Goal: Task Accomplishment & Management: Use online tool/utility

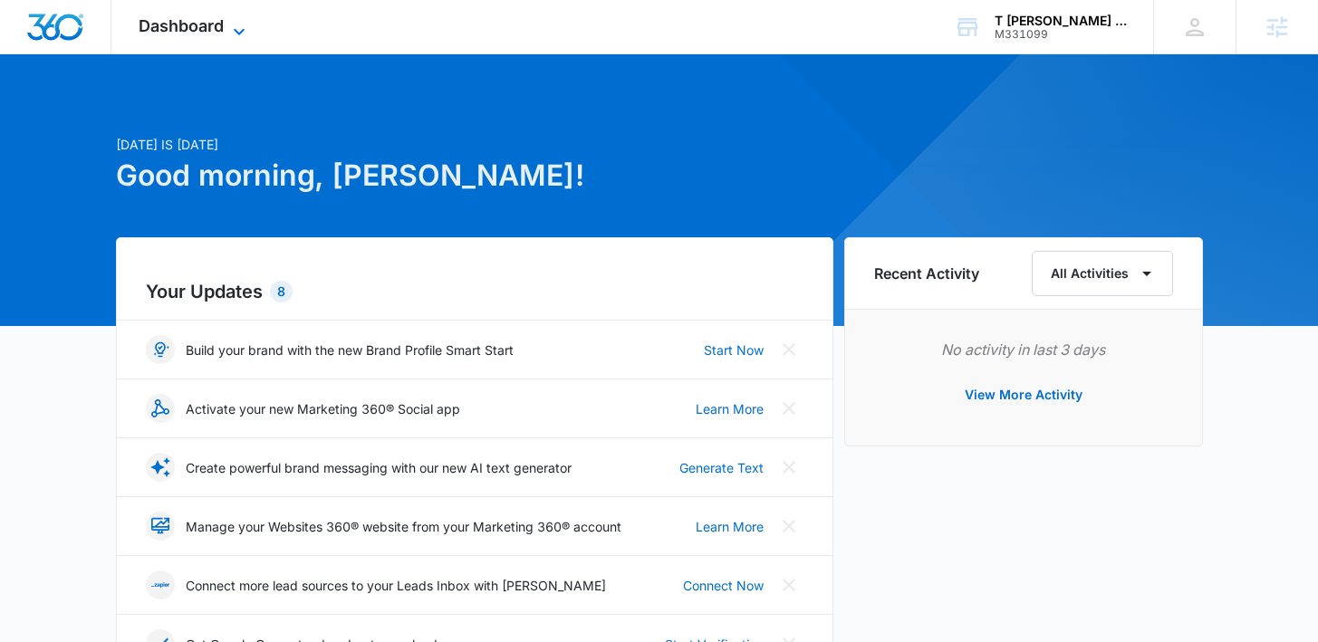
click at [217, 28] on span "Dashboard" at bounding box center [181, 25] width 85 height 19
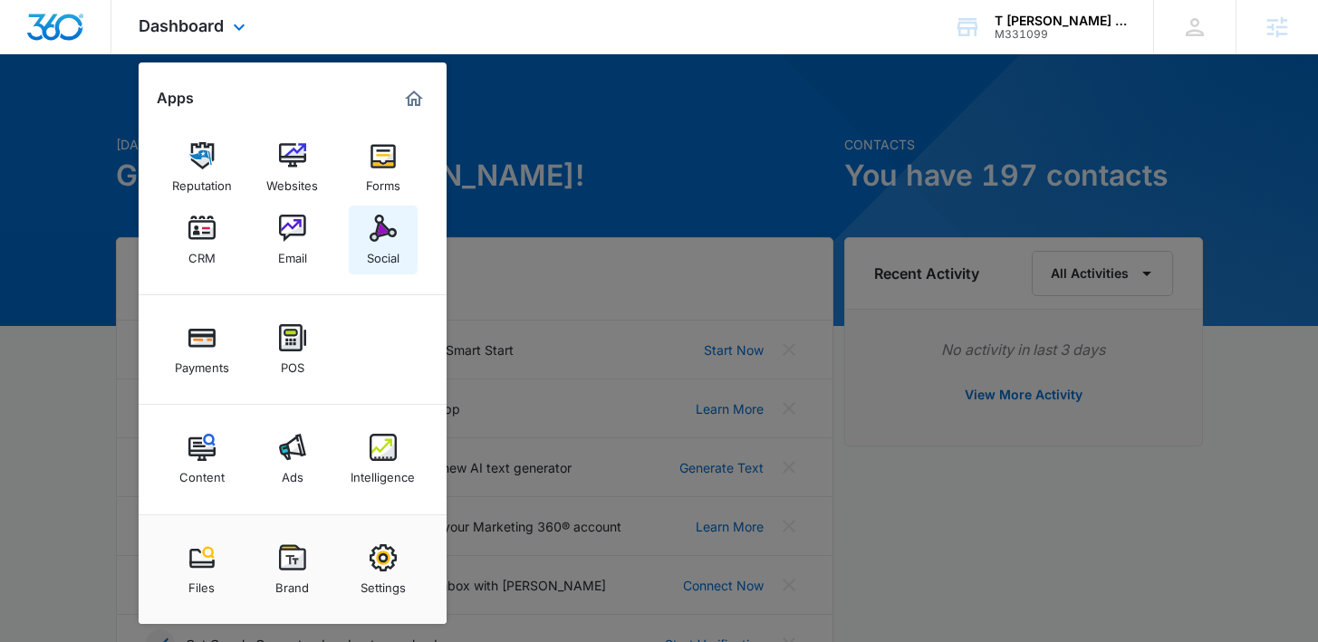
click at [387, 260] on div "Social" at bounding box center [383, 254] width 33 height 24
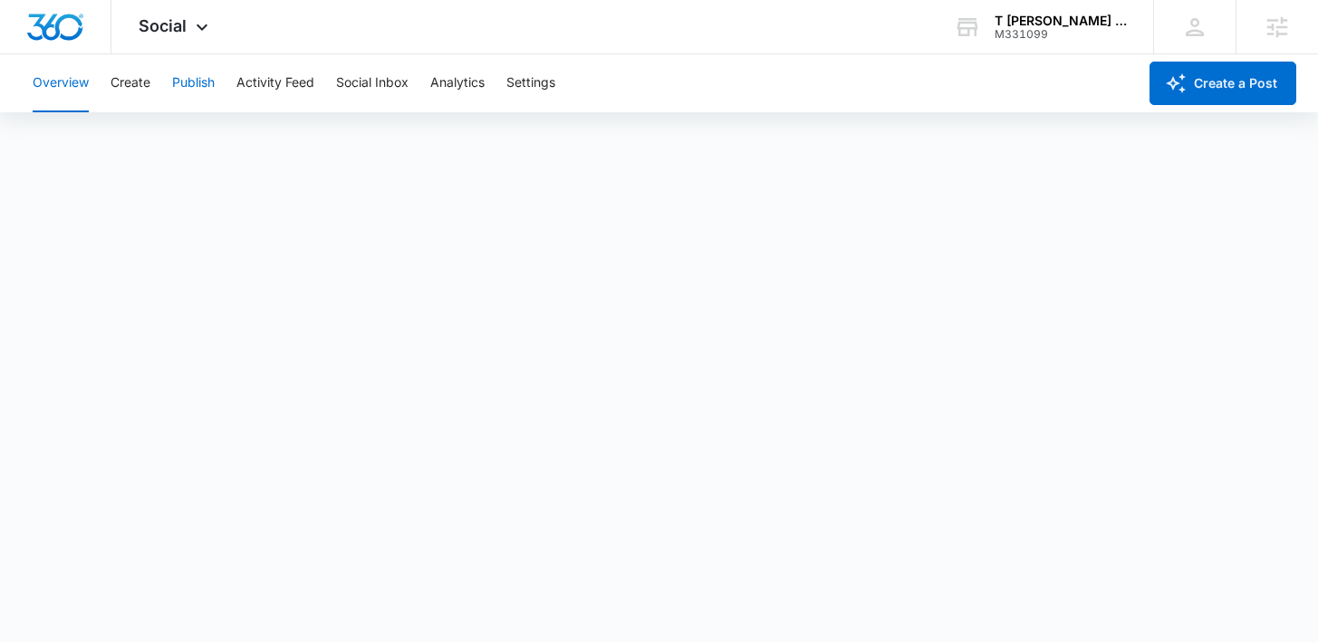
click at [188, 82] on button "Publish" at bounding box center [193, 83] width 43 height 58
